Goal: Transaction & Acquisition: Purchase product/service

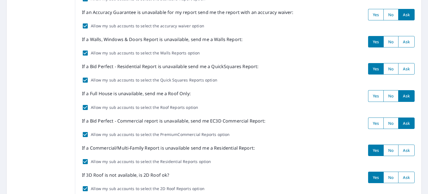
scroll to position [130, 0]
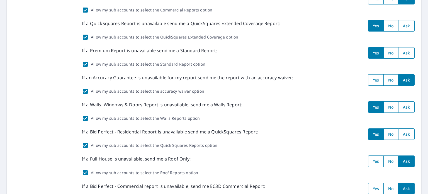
click at [402, 52] on input "radio" at bounding box center [406, 52] width 16 height 11
radio input "true"
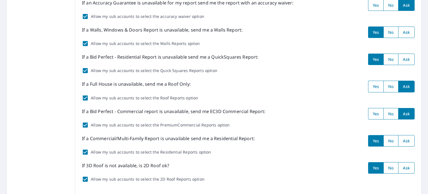
scroll to position [243, 0]
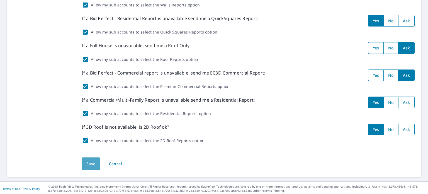
click at [89, 165] on span "Save" at bounding box center [90, 163] width 9 height 7
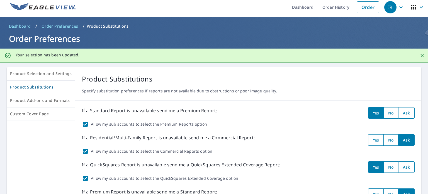
scroll to position [0, 0]
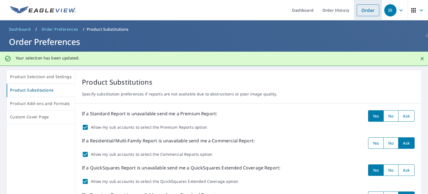
click at [362, 11] on link "Order" at bounding box center [368, 10] width 23 height 12
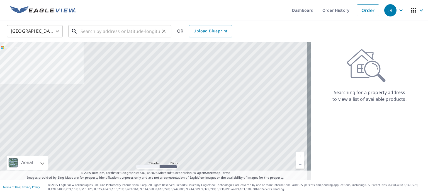
click at [148, 32] on input "text" at bounding box center [119, 31] width 79 height 16
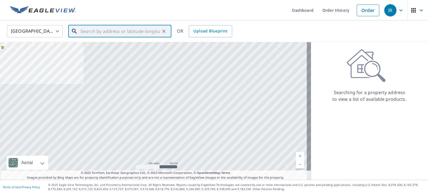
paste input "[STREET_ADDRESS]"
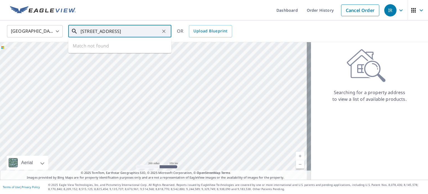
scroll to position [0, 9]
type input "3503 Rolling Hills Ln Grapevine, TX 76051"
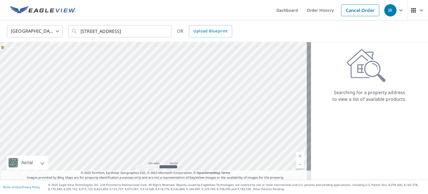
scroll to position [0, 0]
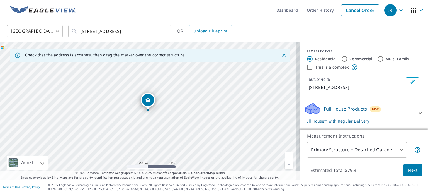
click at [145, 99] on icon "Dropped pin, building 1, Residential property, 3503 Rolling Hills Ln Grapevine,…" at bounding box center [148, 99] width 7 height 7
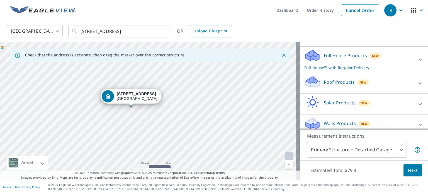
scroll to position [58, 0]
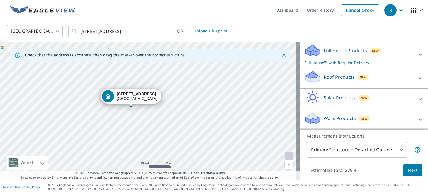
click at [327, 75] on p "Roof Products" at bounding box center [339, 77] width 31 height 7
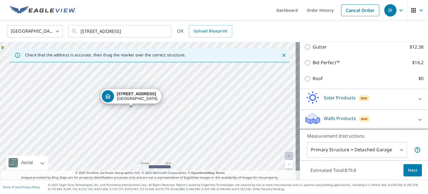
scroll to position [0, 0]
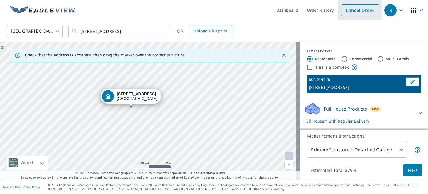
click at [351, 13] on link "Cancel Order" at bounding box center [360, 10] width 38 height 12
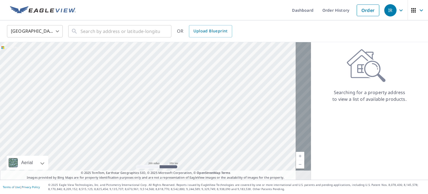
click at [413, 9] on span "button" at bounding box center [418, 10] width 16 height 13
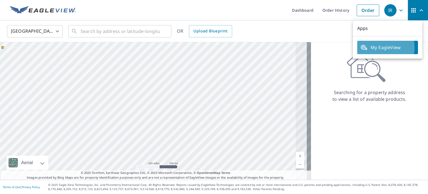
click at [375, 48] on span "My EagleView" at bounding box center [387, 47] width 54 height 7
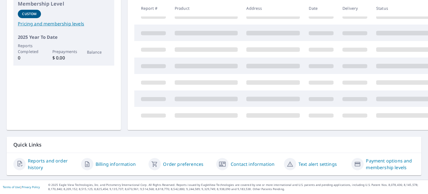
click at [181, 160] on link "Order preferences" at bounding box center [183, 163] width 40 height 7
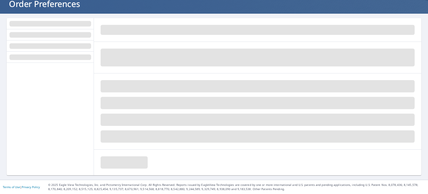
scroll to position [38, 0]
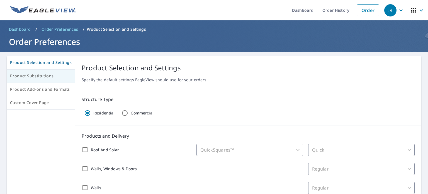
click at [53, 79] on span "Product Substitutions" at bounding box center [40, 75] width 61 height 7
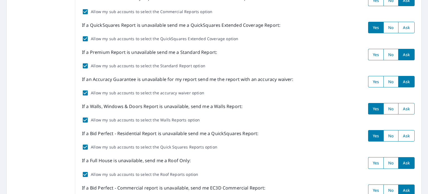
scroll to position [130, 0]
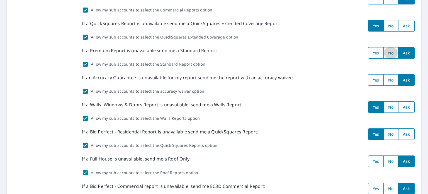
click at [387, 54] on input "radio" at bounding box center [390, 52] width 15 height 11
radio input "true"
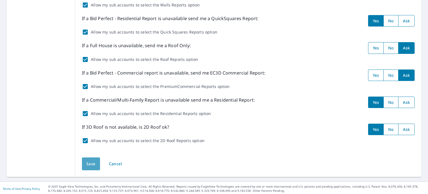
click at [86, 161] on span "Save" at bounding box center [90, 163] width 9 height 7
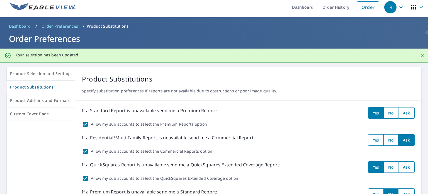
scroll to position [0, 0]
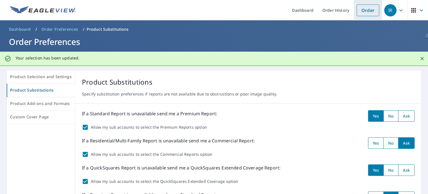
click at [363, 5] on li "Order" at bounding box center [368, 10] width 28 height 20
click at [364, 12] on link "Order" at bounding box center [368, 10] width 23 height 12
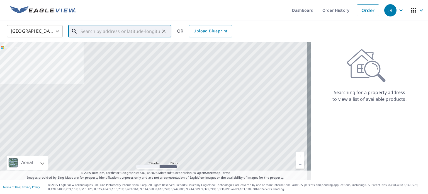
click at [152, 31] on input "text" at bounding box center [119, 31] width 79 height 16
paste input "[STREET_ADDRESS]"
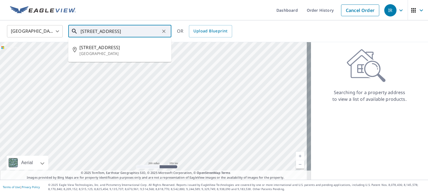
type input "[STREET_ADDRESS]"
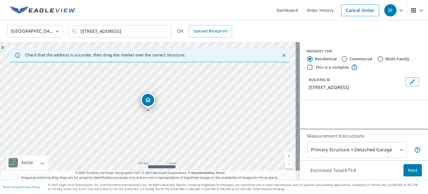
click at [150, 100] on icon "Dropped pin, building 1, Residential property, 3501 Rolling Hills Ln Grapevine,…" at bounding box center [148, 99] width 7 height 7
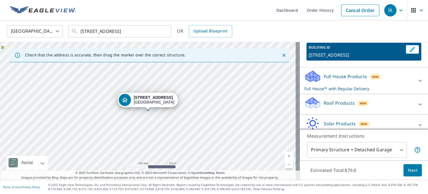
scroll to position [58, 0]
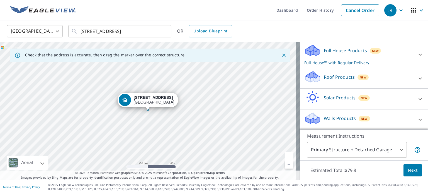
click at [326, 77] on p "Roof Products" at bounding box center [339, 77] width 31 height 7
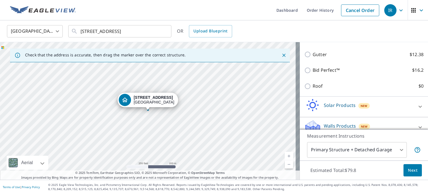
scroll to position [121, 0]
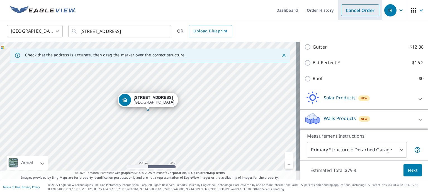
click at [361, 12] on link "Cancel Order" at bounding box center [360, 10] width 38 height 12
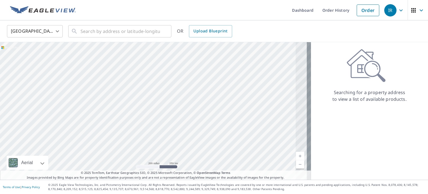
click at [412, 11] on icon "button" at bounding box center [413, 10] width 7 height 7
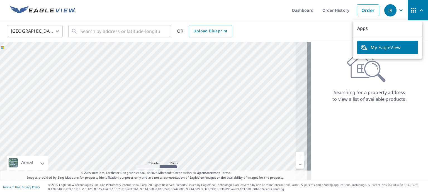
click at [382, 48] on span "My EagleView" at bounding box center [387, 47] width 54 height 7
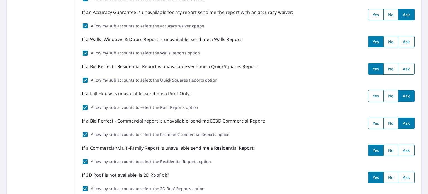
scroll to position [130, 0]
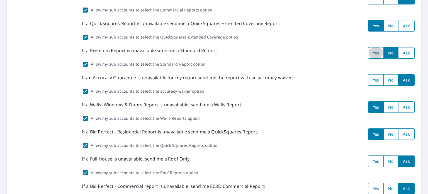
click at [374, 53] on input "radio" at bounding box center [376, 52] width 16 height 11
radio input "true"
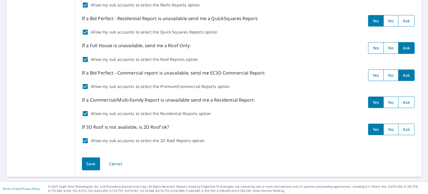
click at [94, 160] on span "Save" at bounding box center [90, 163] width 9 height 7
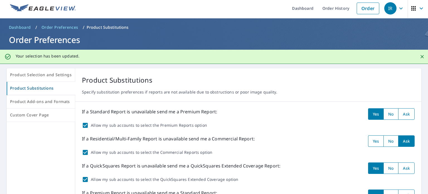
scroll to position [0, 0]
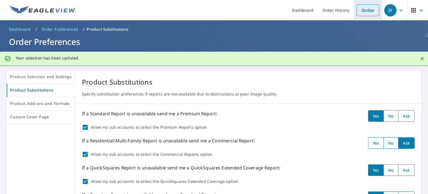
click at [358, 11] on link "Order" at bounding box center [368, 10] width 23 height 12
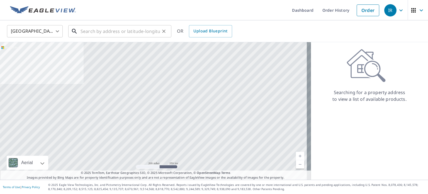
click at [125, 32] on input "text" at bounding box center [119, 31] width 79 height 16
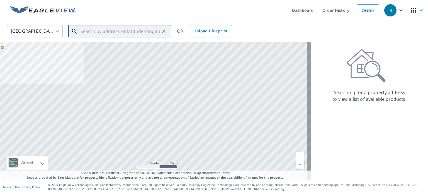
paste input "[STREET_ADDRESS]"
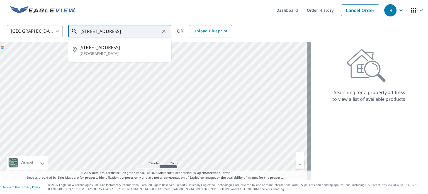
type input "[STREET_ADDRESS]"
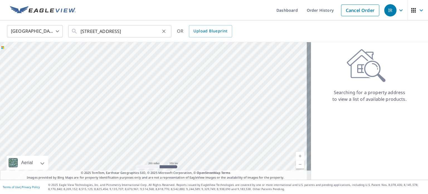
scroll to position [0, 0]
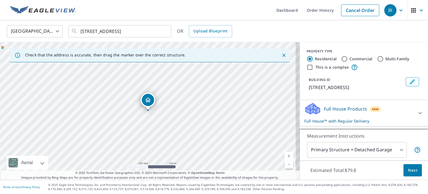
click at [148, 103] on div "Dropped pin, building 1, Residential property, 3503 Rolling Hills Ln Grapevine,…" at bounding box center [148, 100] width 12 height 12
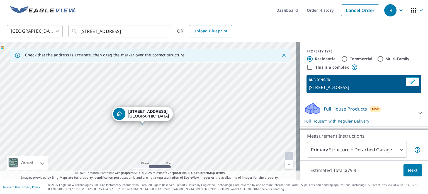
drag, startPoint x: 181, startPoint y: 135, endPoint x: 185, endPoint y: 94, distance: 40.6
click at [182, 94] on div "3503 Rolling Hills Ln Grapevine, TX 76051" at bounding box center [150, 110] width 300 height 137
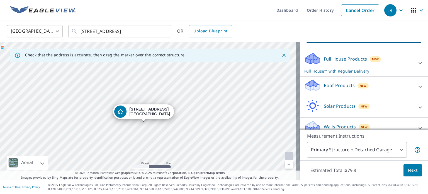
scroll to position [58, 0]
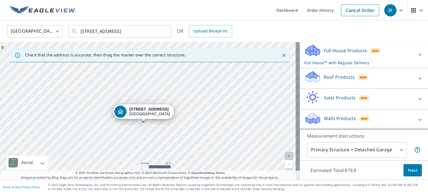
click at [329, 76] on p "Roof Products" at bounding box center [339, 77] width 31 height 7
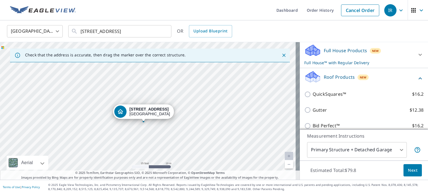
scroll to position [121, 0]
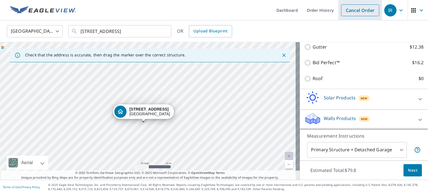
click at [353, 6] on link "Cancel Order" at bounding box center [360, 10] width 38 height 12
